Goal: Task Accomplishment & Management: Manage account settings

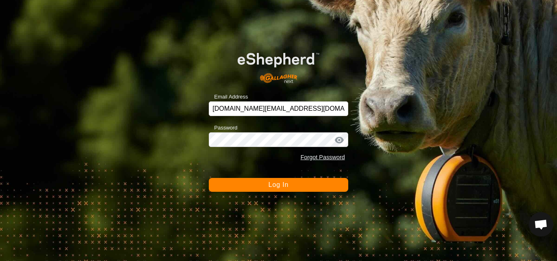
click at [305, 185] on button "Log In" at bounding box center [278, 185] width 139 height 14
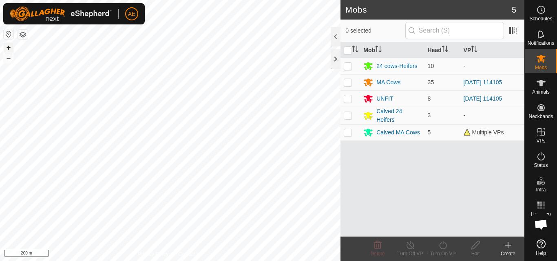
click at [7, 49] on button "+" at bounding box center [9, 48] width 10 height 10
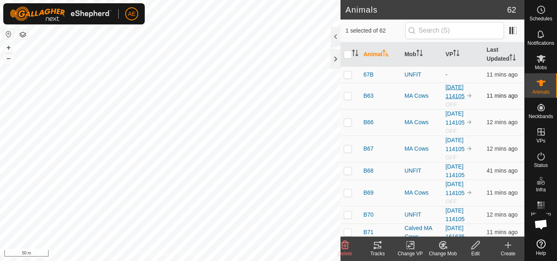
click at [457, 89] on link "[DATE] 114105" at bounding box center [455, 91] width 19 height 15
click at [9, 60] on button "–" at bounding box center [9, 58] width 10 height 10
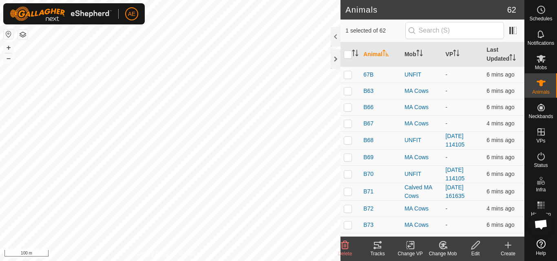
click at [445, 251] on div "Change Mob" at bounding box center [442, 253] width 33 height 7
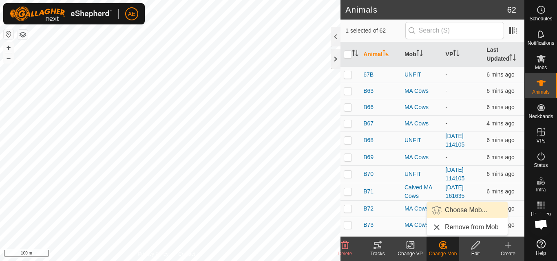
click at [458, 213] on link "Choose Mob..." at bounding box center [467, 210] width 81 height 16
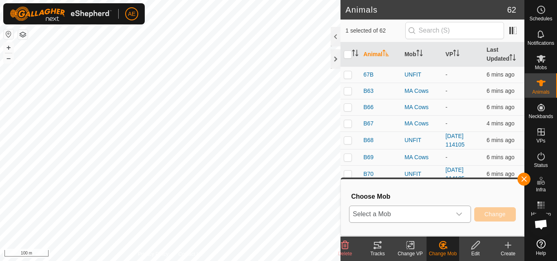
click at [461, 215] on icon "dropdown trigger" at bounding box center [459, 214] width 7 height 7
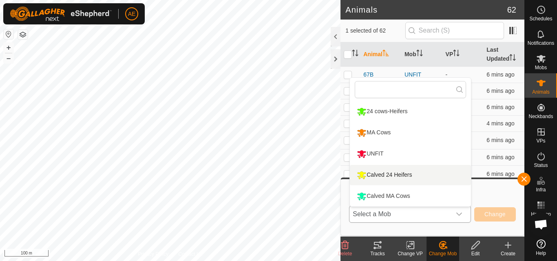
click at [408, 173] on div "Calved 24 Heifers" at bounding box center [384, 175] width 59 height 14
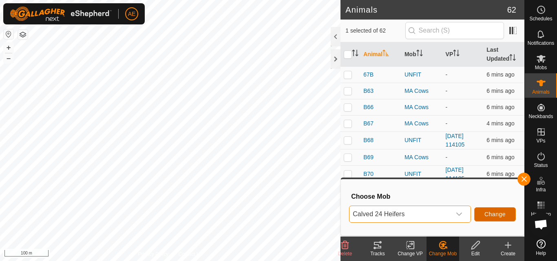
click at [493, 217] on span "Change" at bounding box center [494, 214] width 21 height 7
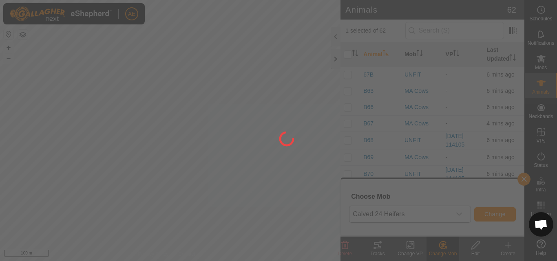
checkbox input "false"
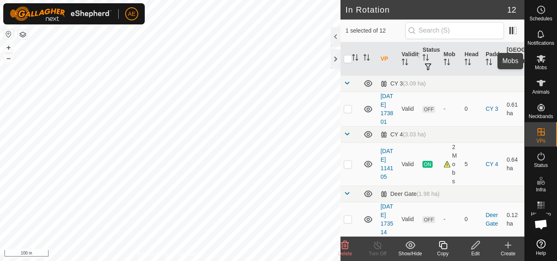
click at [539, 67] on span "Mobs" at bounding box center [541, 67] width 12 height 5
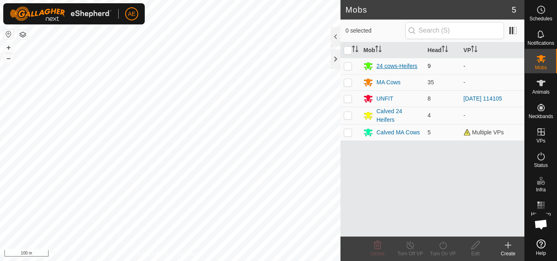
click at [400, 66] on div "24 cows-Heifers" at bounding box center [396, 66] width 41 height 9
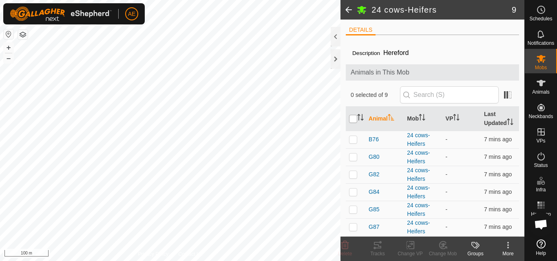
click at [354, 123] on input "checkbox" at bounding box center [353, 119] width 8 height 8
checkbox input "true"
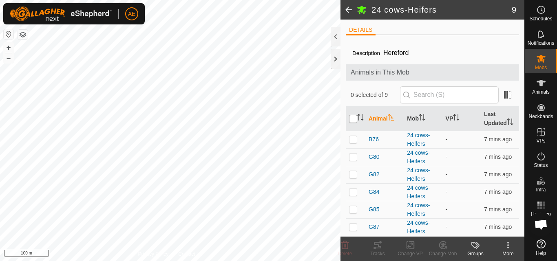
checkbox input "true"
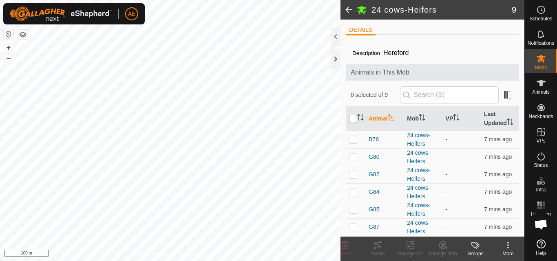
checkbox input "true"
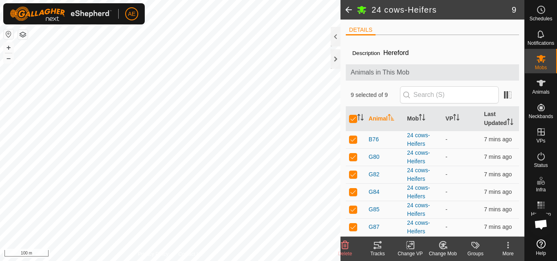
click at [413, 248] on icon at bounding box center [410, 246] width 10 height 10
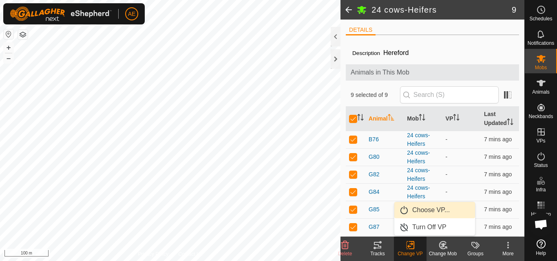
click at [417, 212] on link "Choose VP..." at bounding box center [434, 210] width 81 height 16
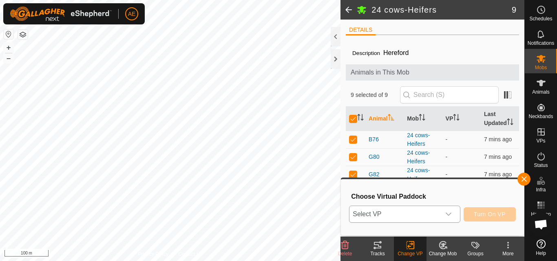
click at [447, 214] on icon "dropdown trigger" at bounding box center [448, 214] width 7 height 7
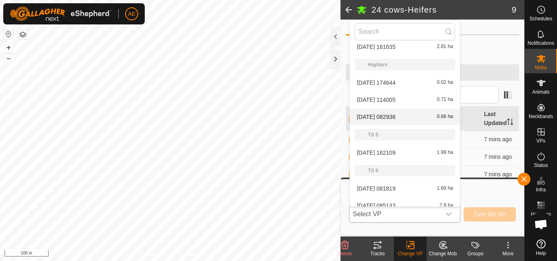
scroll to position [192, 0]
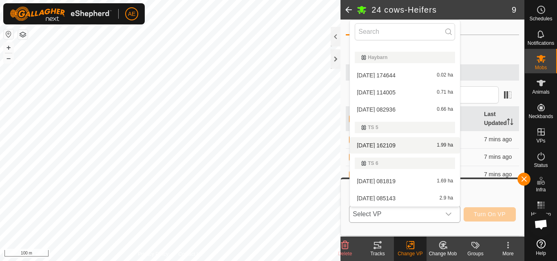
click at [395, 144] on li "2025-08-30 162109 1.99 ha" at bounding box center [405, 145] width 110 height 16
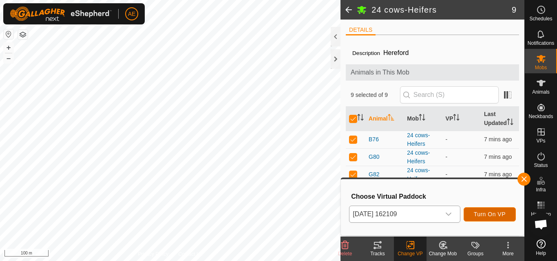
click at [489, 214] on span "Turn On VP" at bounding box center [490, 214] width 32 height 7
